Goal: Task Accomplishment & Management: Complete application form

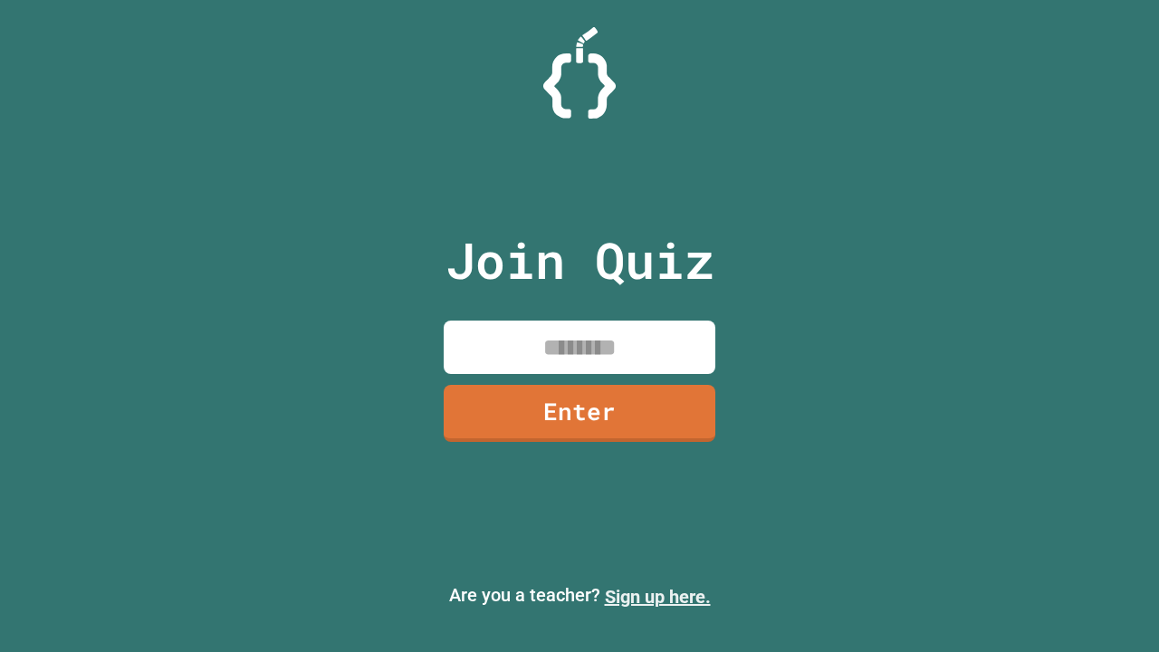
click at [657, 597] on link "Sign up here." at bounding box center [658, 597] width 106 height 22
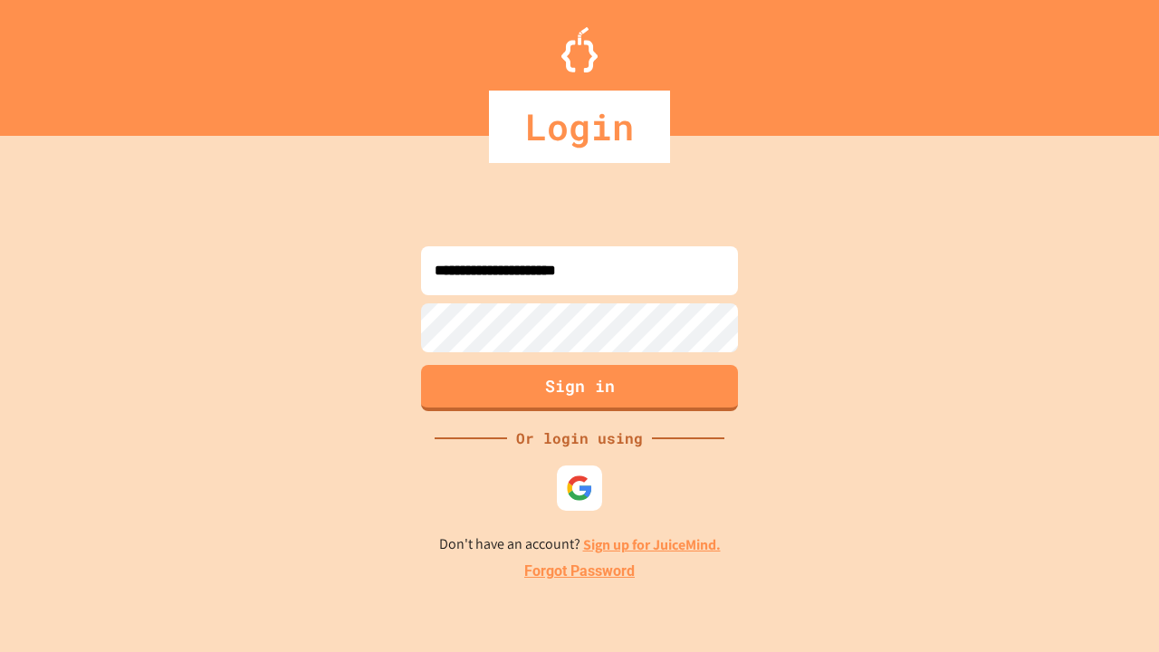
type input "**********"
